Goal: Information Seeking & Learning: Learn about a topic

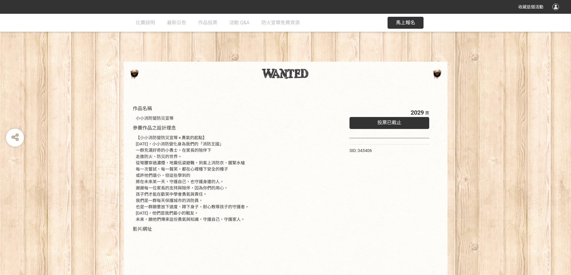
click at [389, 122] on span "投票已截止" at bounding box center [389, 123] width 24 height 6
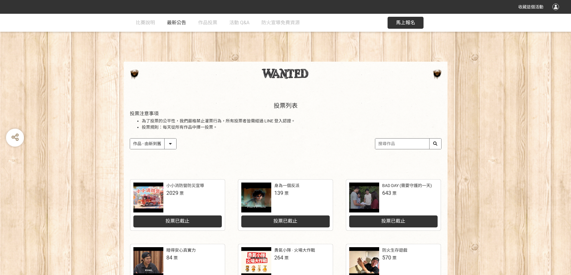
click at [170, 19] on link "最新公告" at bounding box center [176, 23] width 19 height 18
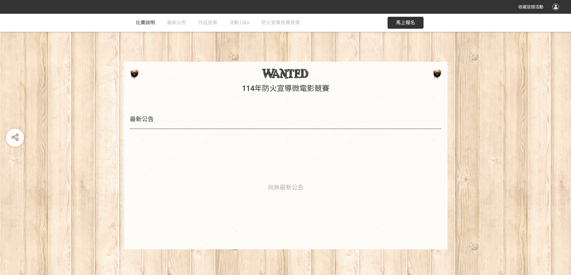
click at [139, 22] on span "比賽說明" at bounding box center [145, 23] width 19 height 6
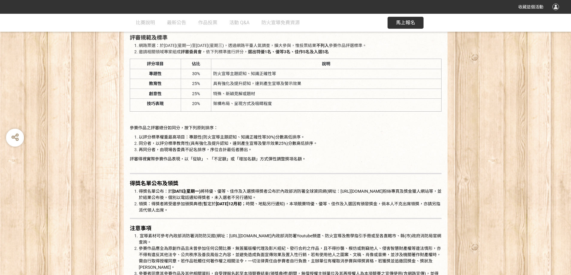
scroll to position [869, 0]
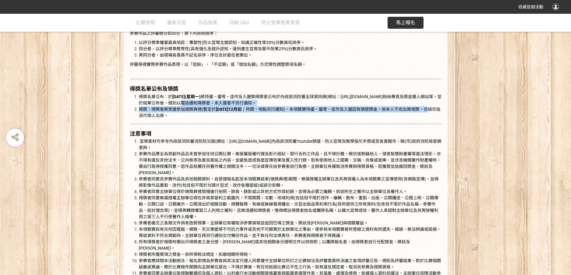
drag, startPoint x: 167, startPoint y: 105, endPoint x: 427, endPoint y: 109, distance: 260.3
click at [427, 109] on ol "得獎名單公布：於 114年11月3日(星期一) 將特優、優等、佳作及入選獎得獎者公布於內政部消防署全球資訊網(網址：https://www.nfa.gov.t…" at bounding box center [286, 106] width 312 height 25
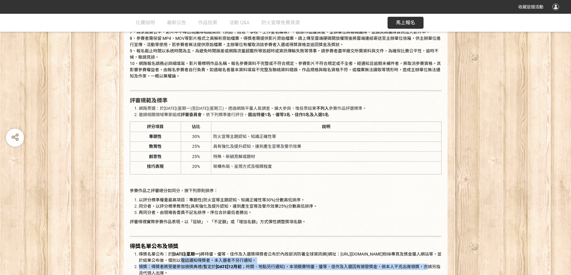
scroll to position [632, 0]
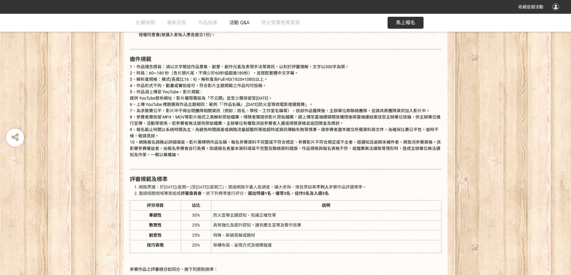
click at [240, 24] on span "活動 Q&A" at bounding box center [239, 23] width 20 height 6
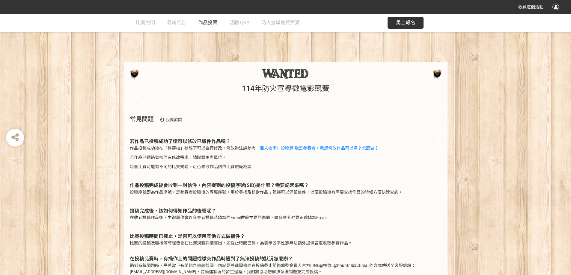
click at [209, 21] on span "作品投票" at bounding box center [207, 23] width 19 height 6
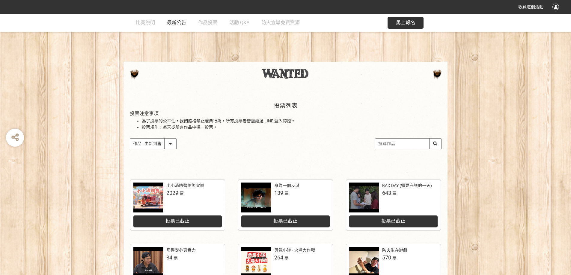
click at [175, 24] on span "最新公告" at bounding box center [176, 23] width 19 height 6
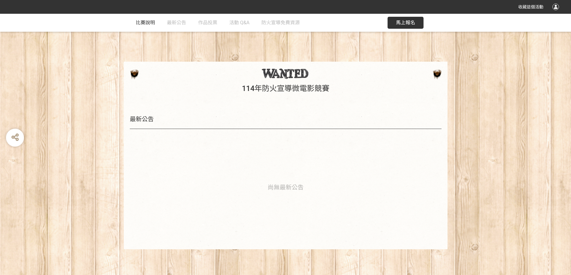
click at [151, 21] on span "比賽說明" at bounding box center [145, 23] width 19 height 6
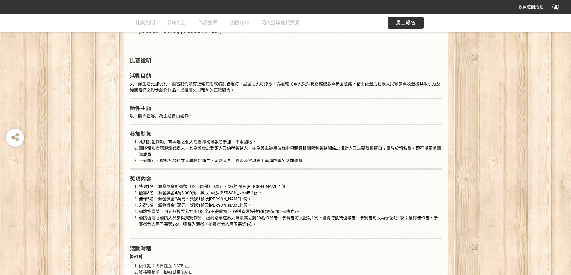
scroll to position [359, 0]
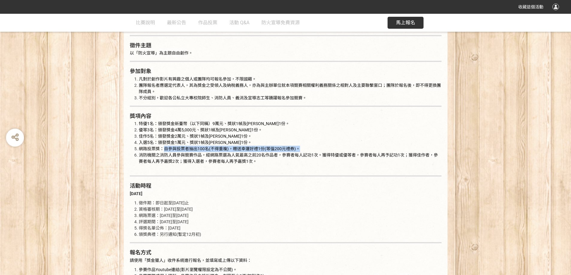
drag, startPoint x: 309, startPoint y: 150, endPoint x: 164, endPoint y: 151, distance: 145.0
click at [162, 150] on li "網路投票獎：自參與投票者抽出100名(不得重複)，贈送幸運好禮1份(等值200元禮券)。" at bounding box center [290, 149] width 303 height 6
click at [273, 147] on span "網路投票獎：自參與投票者抽出100名(不得重複)，贈送幸運好禮1份(等值200元禮券)。" at bounding box center [219, 148] width 161 height 5
drag, startPoint x: 312, startPoint y: 149, endPoint x: 133, endPoint y: 150, distance: 178.8
click at [133, 150] on ol "特優1名：頒發獎金新臺幣（以下同稱）9萬元、獎狀1幀及紀念品1份。 優等3名：頒發獎金4萬5,000元、獎狀1幀及紀念品1份。 佳作5名：頒發獎金2萬元、獎狀…" at bounding box center [286, 146] width 312 height 50
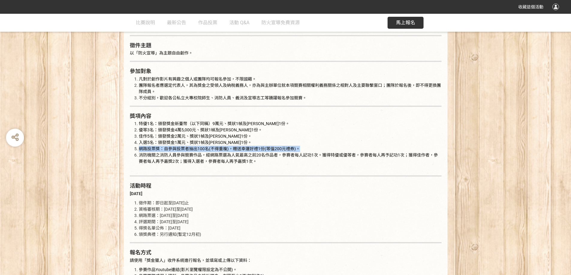
copy span "網路投票獎：自參與投票者抽出100名(不得重複)，贈送幸運好禮1份(等值200元禮券)。"
